Goal: Complete application form: Complete application form

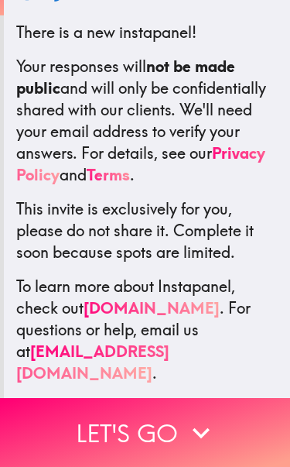
scroll to position [267, 0]
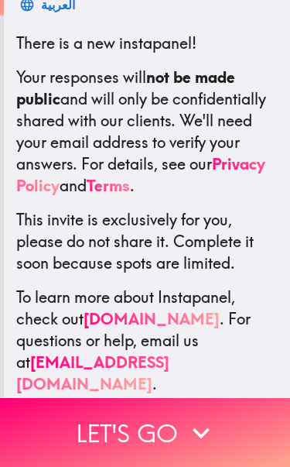
click at [130, 437] on button "Let's go" at bounding box center [145, 432] width 290 height 69
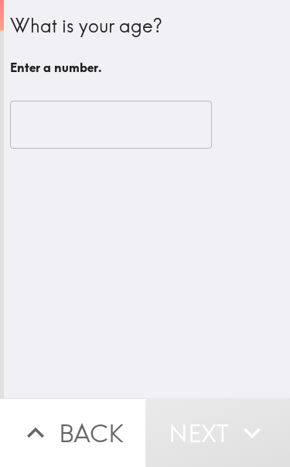
click at [57, 122] on input "number" at bounding box center [111, 125] width 202 height 48
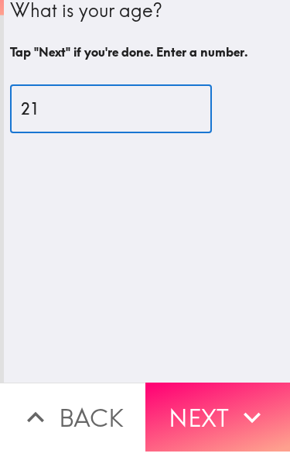
type input "21"
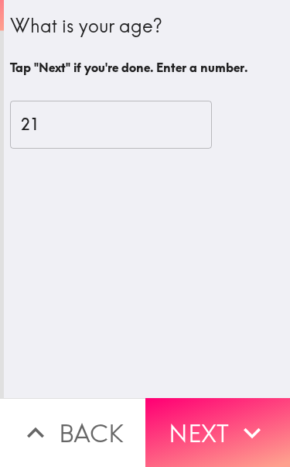
click at [261, 432] on icon "button" at bounding box center [252, 433] width 34 height 34
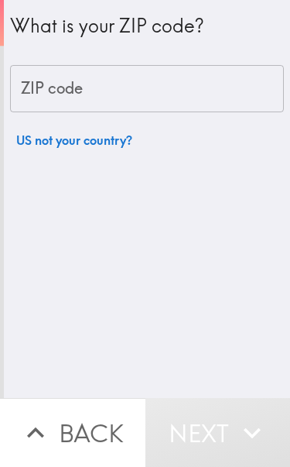
click at [39, 85] on div "ZIP code ZIP code" at bounding box center [147, 89] width 274 height 48
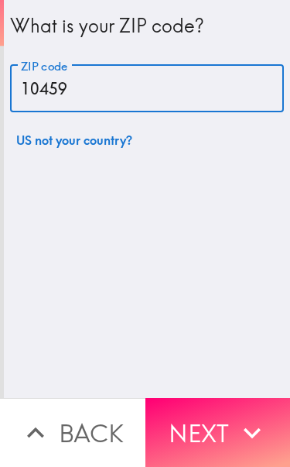
type input "10459"
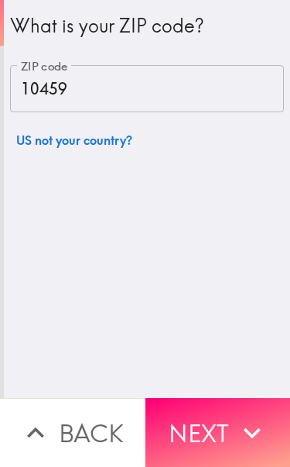
click at [229, 415] on button "Next" at bounding box center [219, 432] width 146 height 69
click at [229, 415] on div "Back Next" at bounding box center [145, 432] width 290 height 69
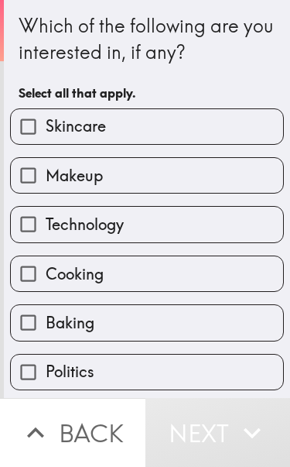
click at [64, 259] on label "Cooking" at bounding box center [147, 273] width 273 height 35
click at [46, 259] on input "Cooking" at bounding box center [28, 273] width 35 height 35
checkbox input "true"
click at [227, 443] on button "Next" at bounding box center [219, 432] width 146 height 69
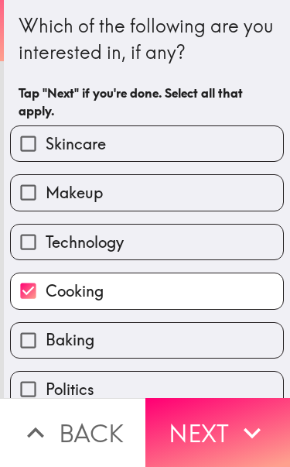
click at [239, 444] on icon "button" at bounding box center [252, 433] width 34 height 34
